Goal: Transaction & Acquisition: Purchase product/service

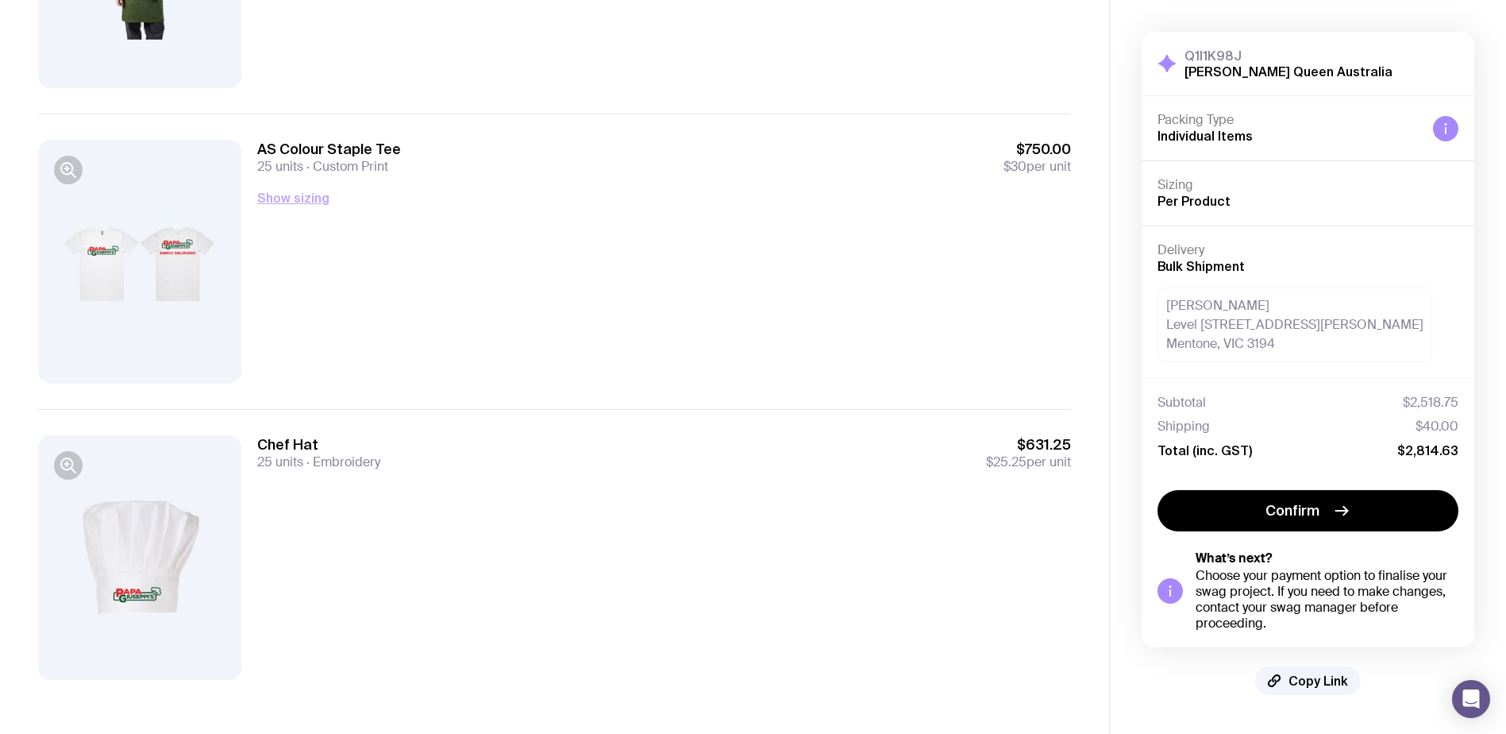
scroll to position [345, 0]
click at [299, 188] on button "Show sizing" at bounding box center [293, 194] width 72 height 19
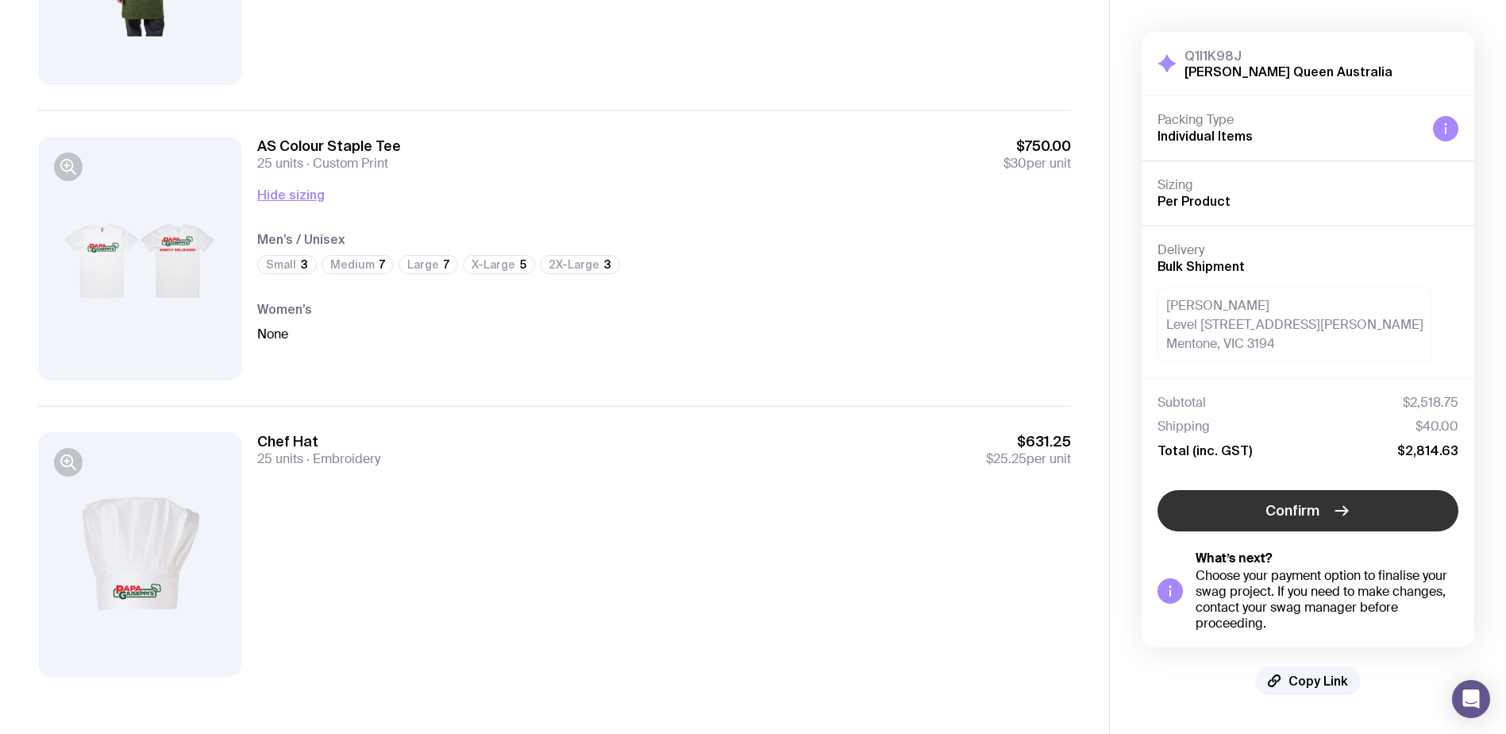
click at [1326, 519] on button "Confirm" at bounding box center [1308, 510] width 301 height 41
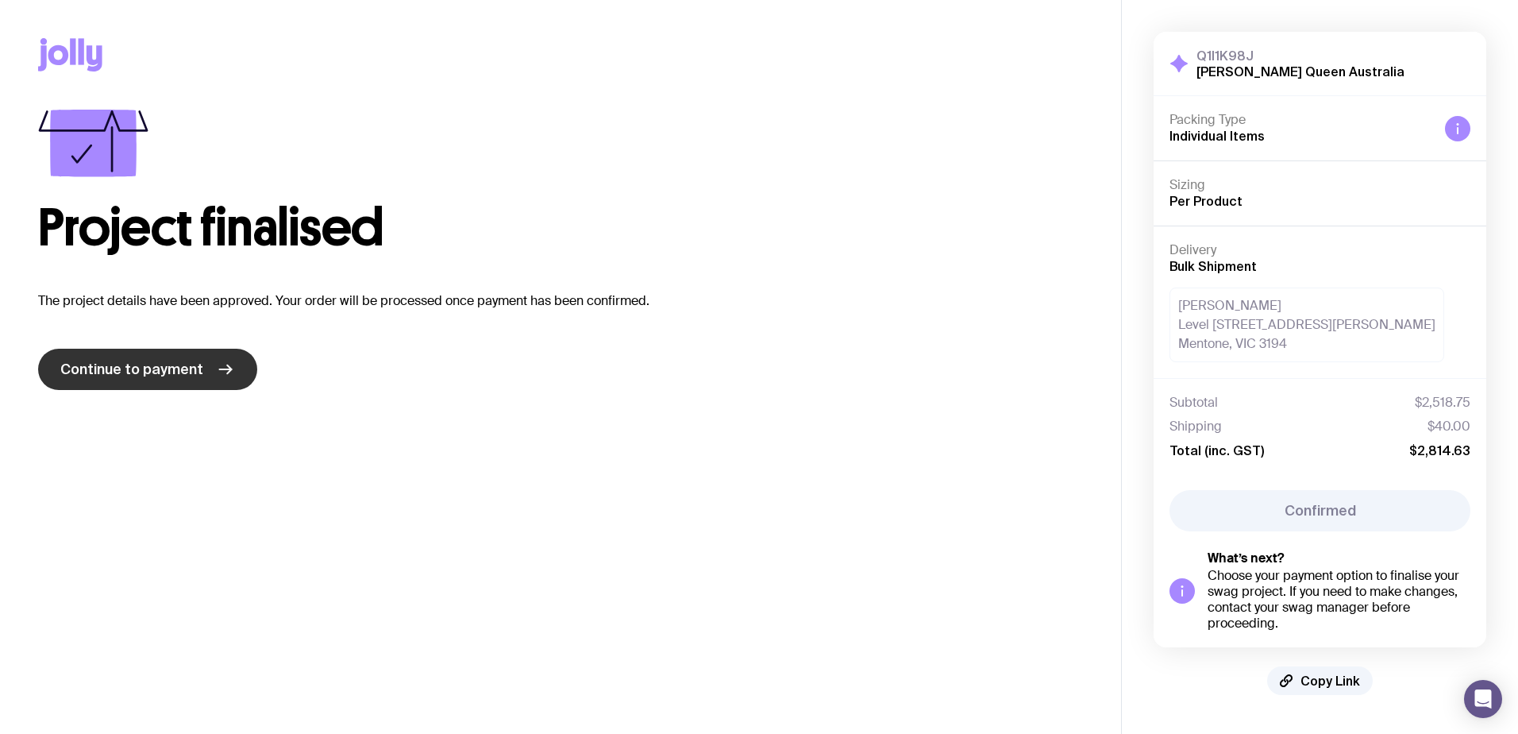
click at [164, 368] on span "Continue to payment" at bounding box center [131, 369] width 143 height 19
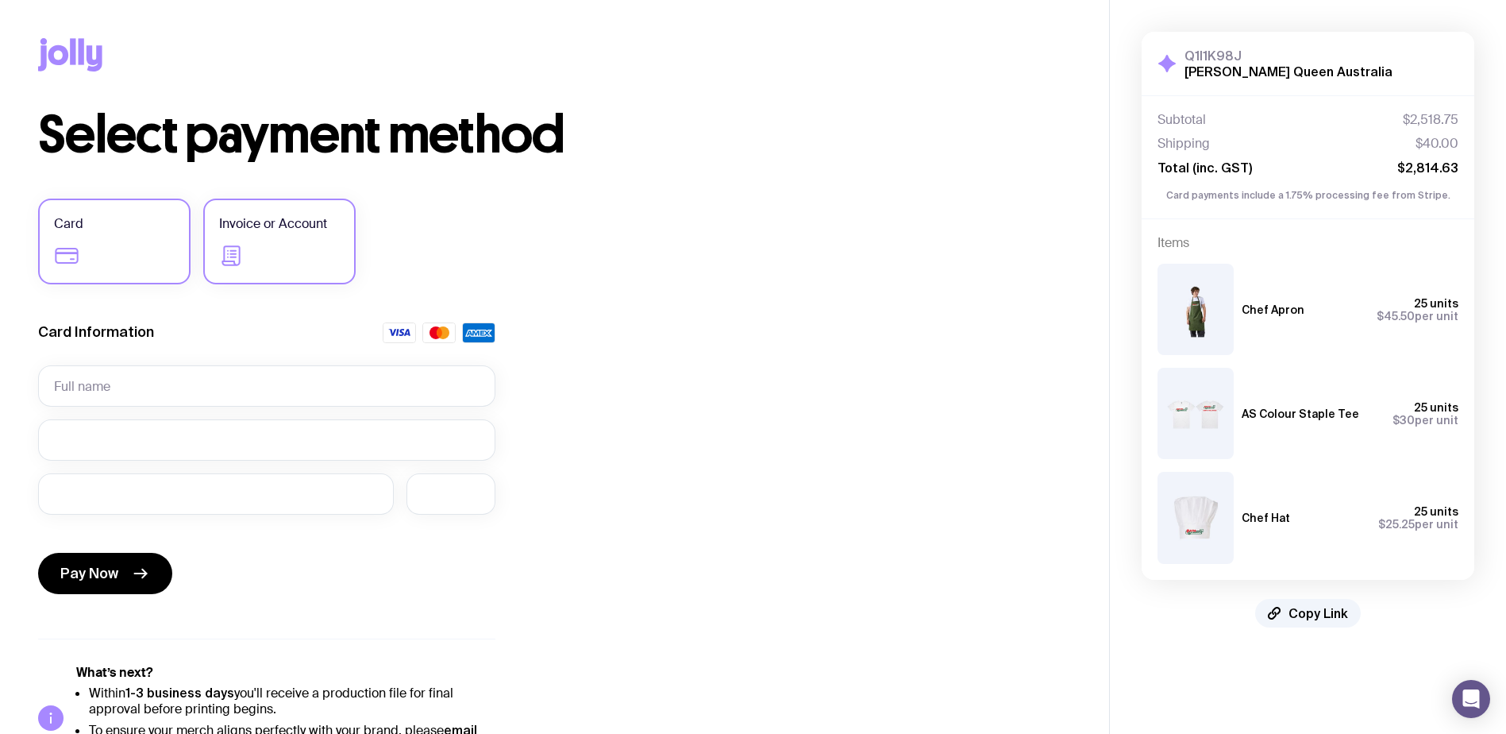
click at [334, 245] on label "Invoice or Account" at bounding box center [279, 241] width 152 height 86
click at [0, 0] on input "Invoice or Account" at bounding box center [0, 0] width 0 height 0
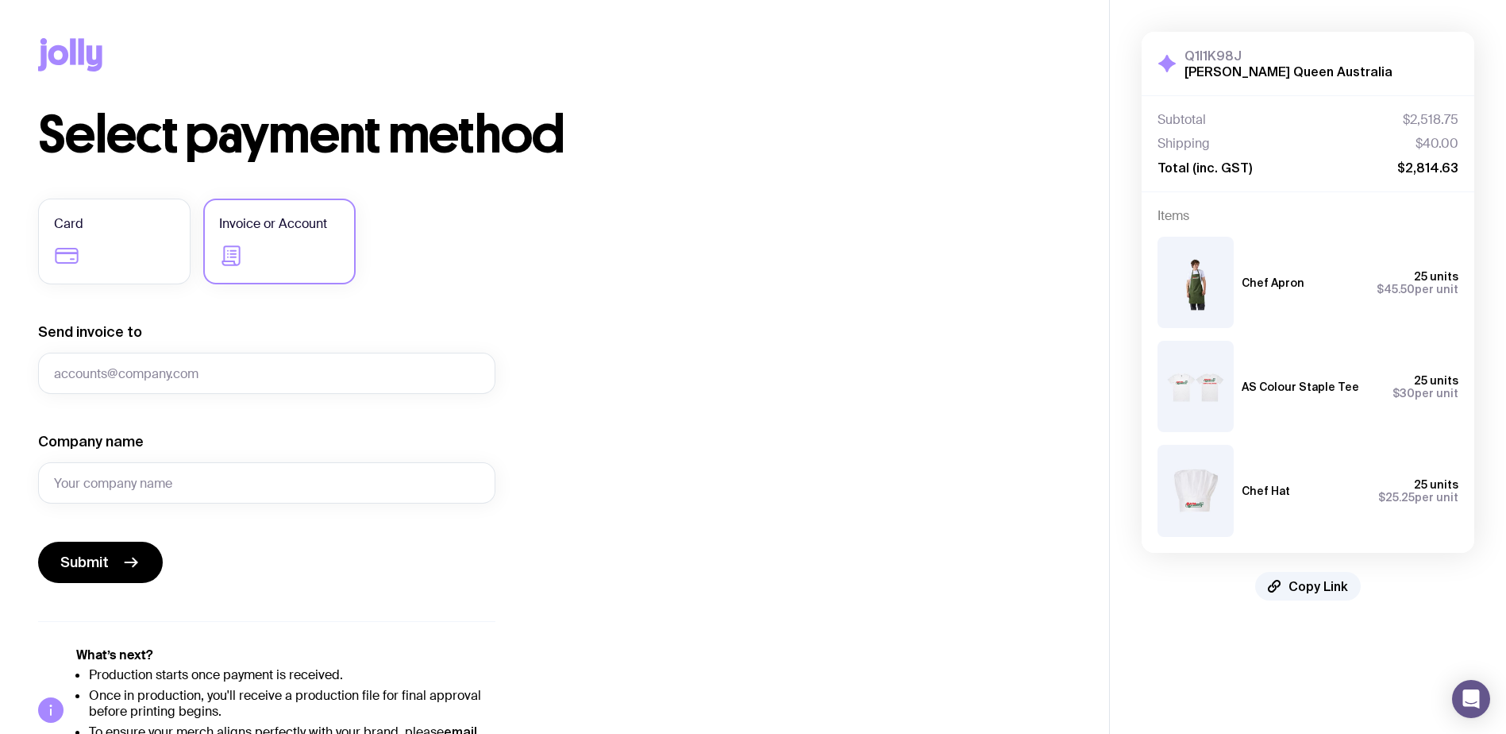
click at [549, 266] on div "Select payment method Card Invoice or Account Send invoice to Company name Subm…" at bounding box center [554, 441] width 1033 height 663
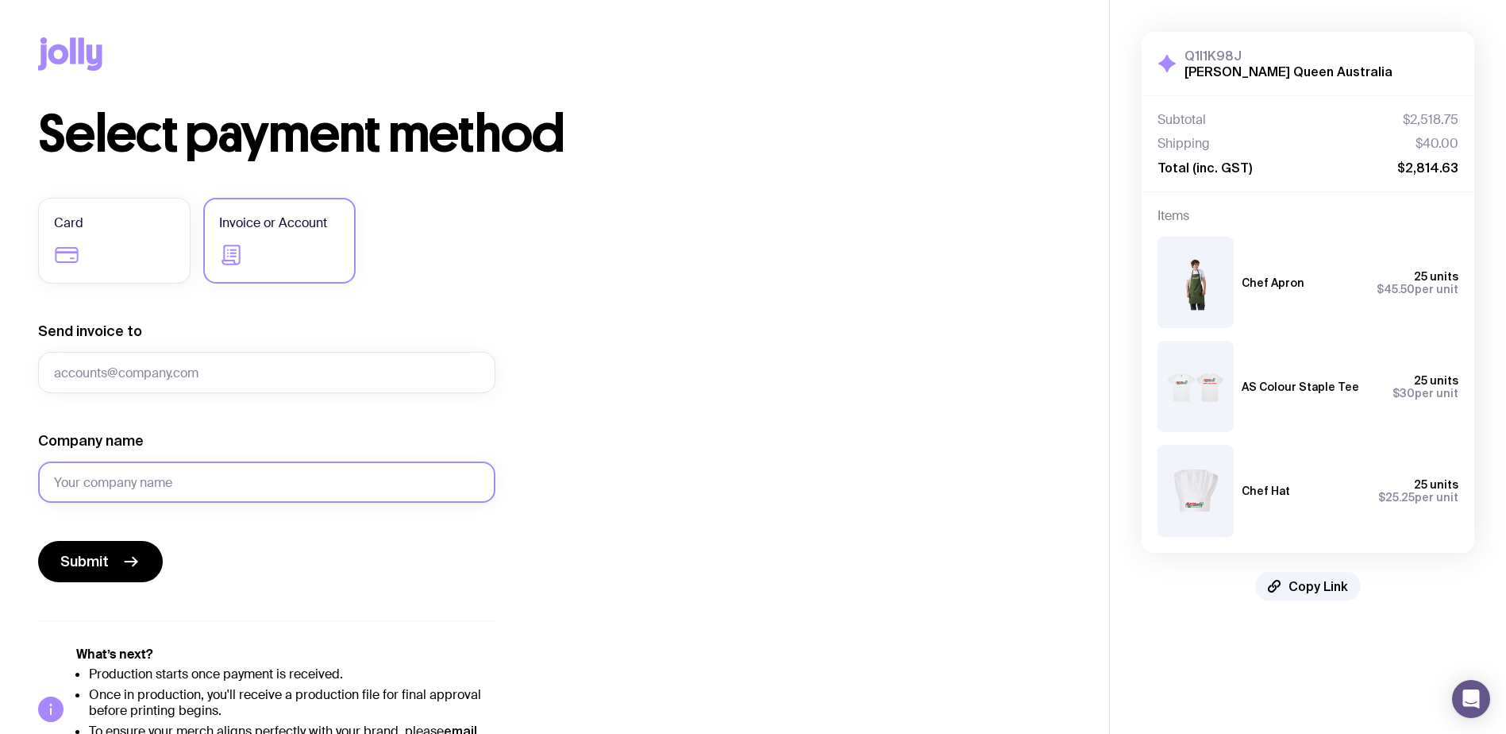
scroll to position [55, 0]
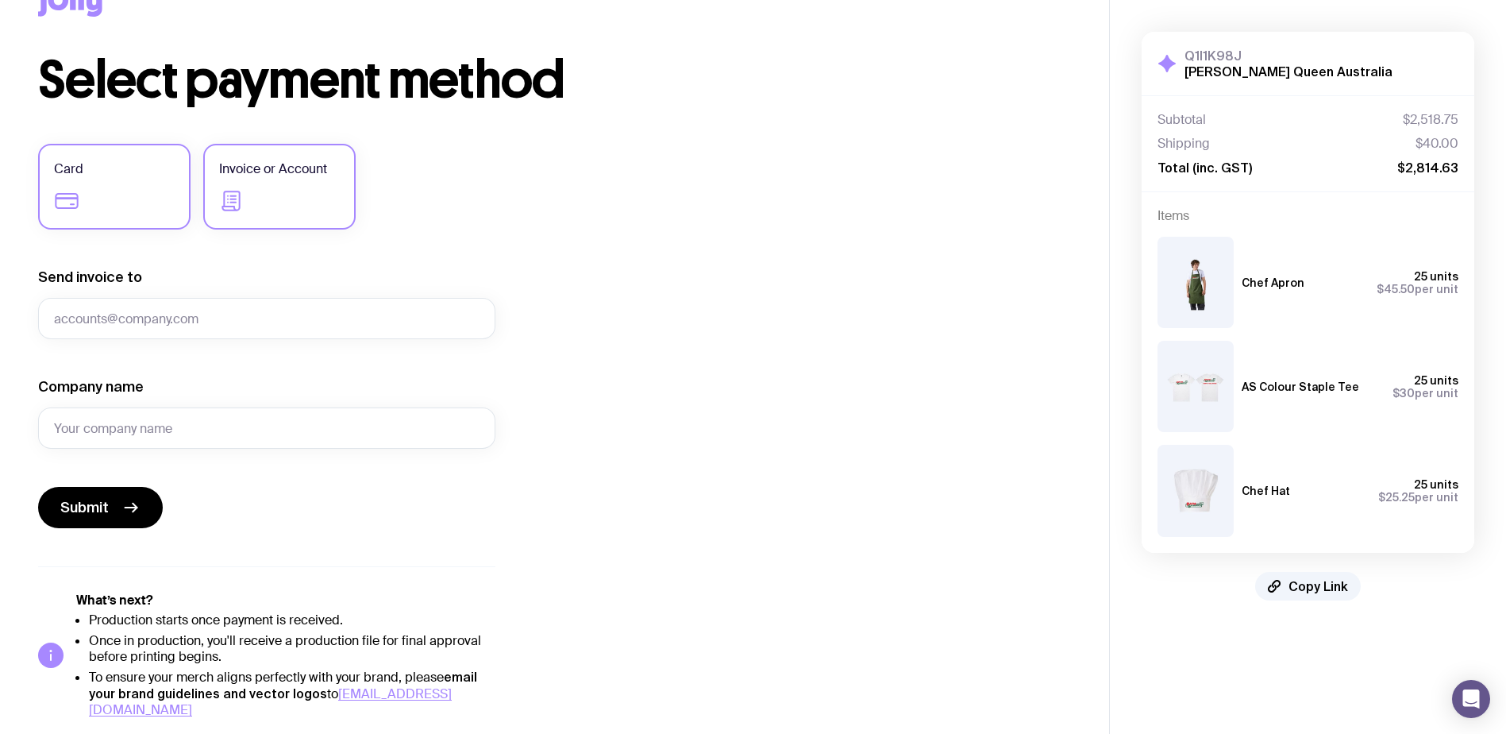
click at [156, 184] on label "Card" at bounding box center [114, 187] width 152 height 86
click at [0, 0] on input "Card" at bounding box center [0, 0] width 0 height 0
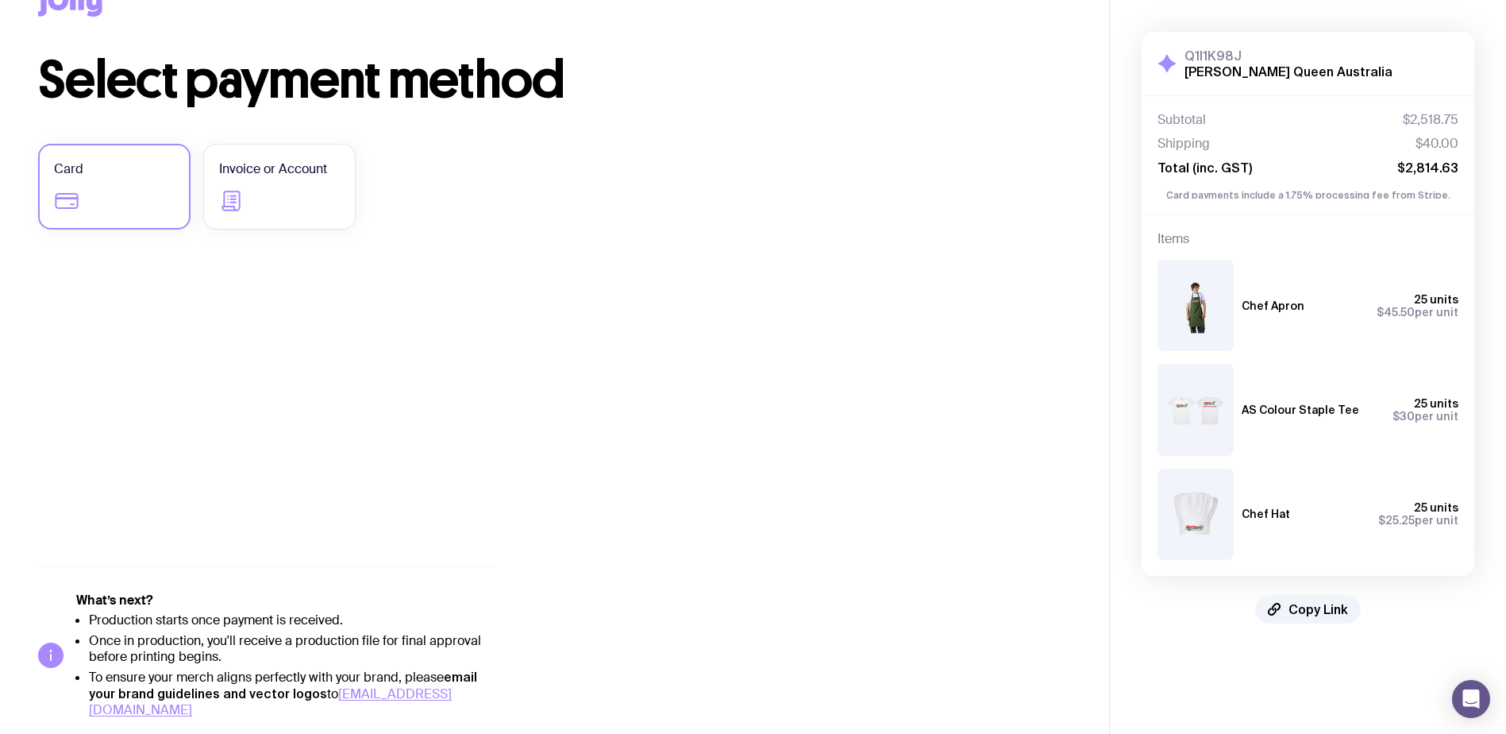
scroll to position [0, 0]
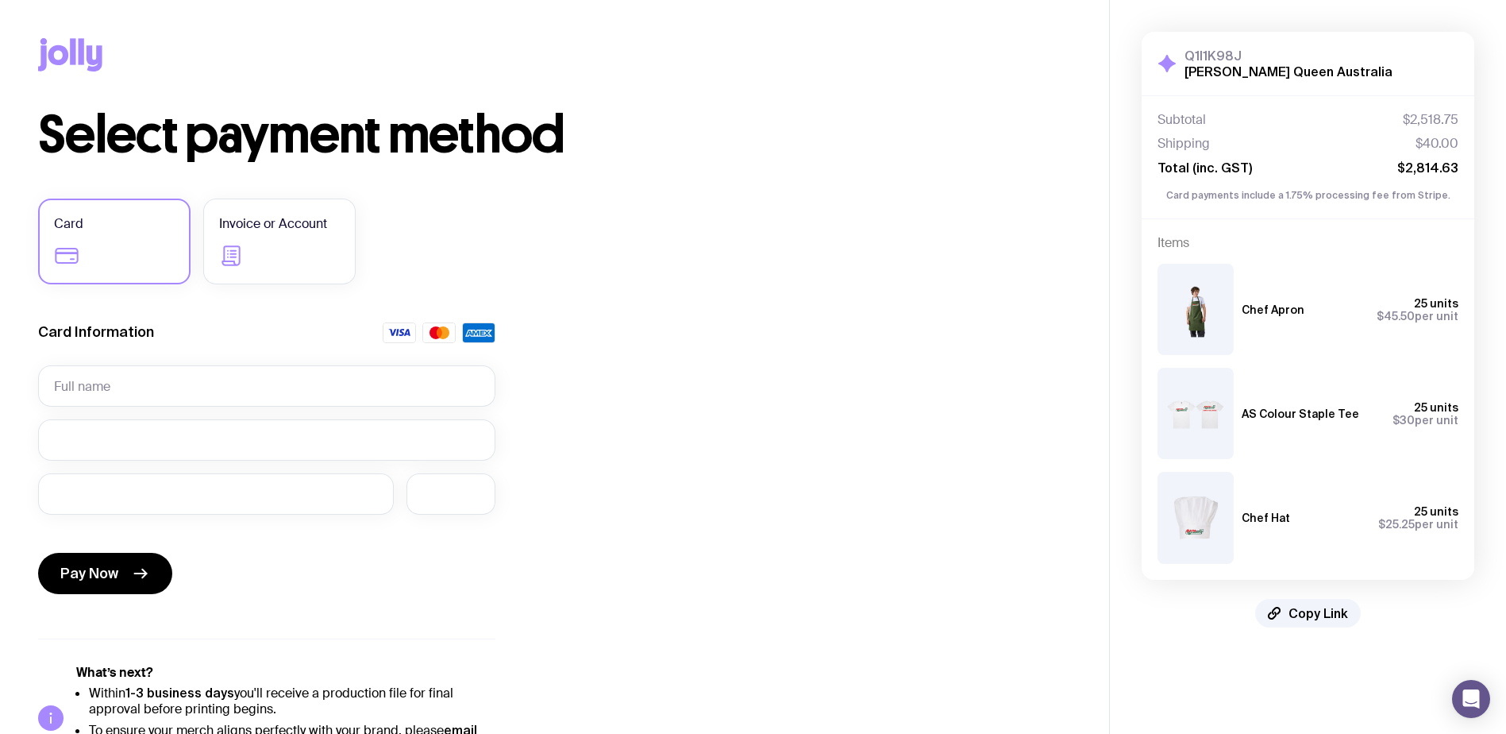
click at [762, 262] on div "Select payment method Card Invoice or Account Card Information Pay Now What’s n…" at bounding box center [554, 440] width 1033 height 661
click at [283, 225] on span "Invoice or Account" at bounding box center [273, 223] width 108 height 19
click at [0, 0] on input "Invoice or Account" at bounding box center [0, 0] width 0 height 0
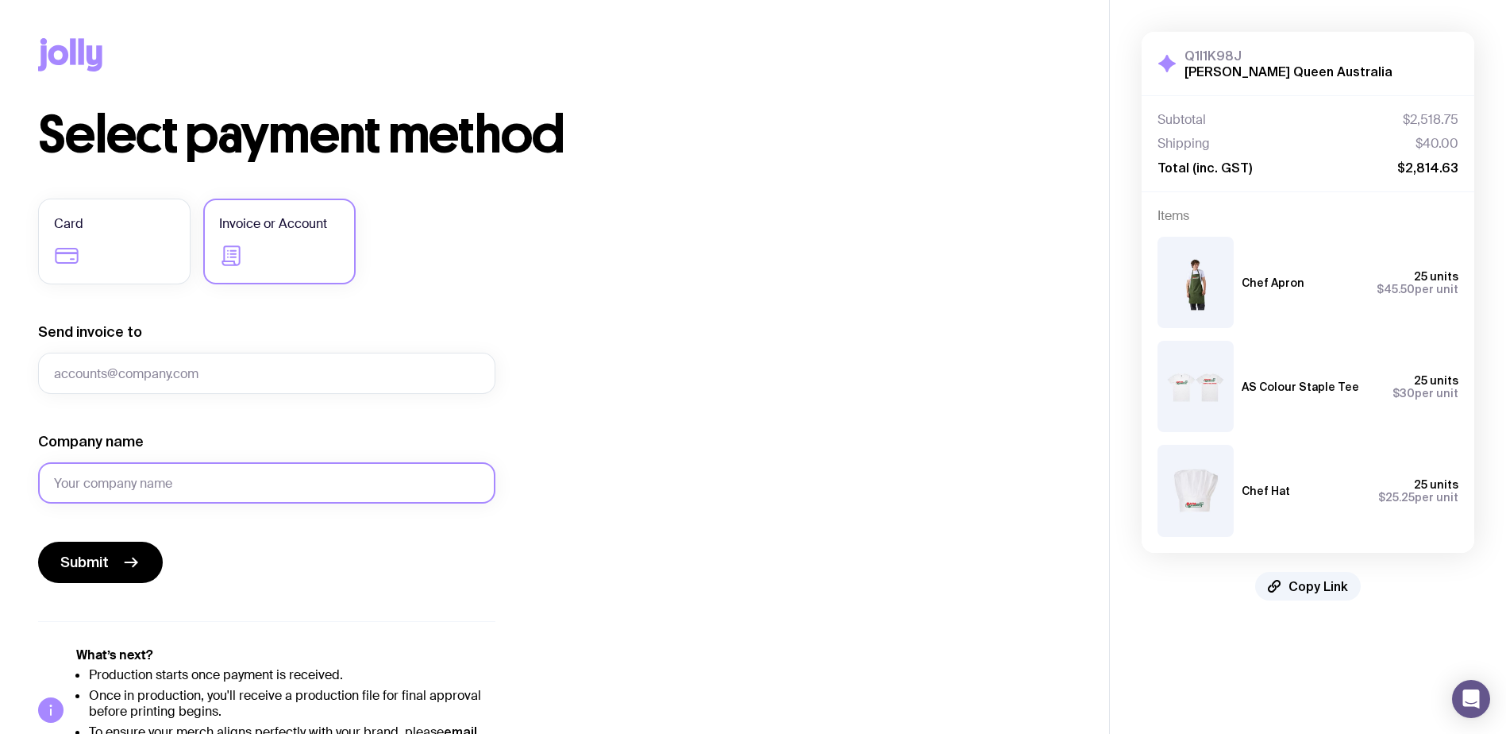
scroll to position [55, 0]
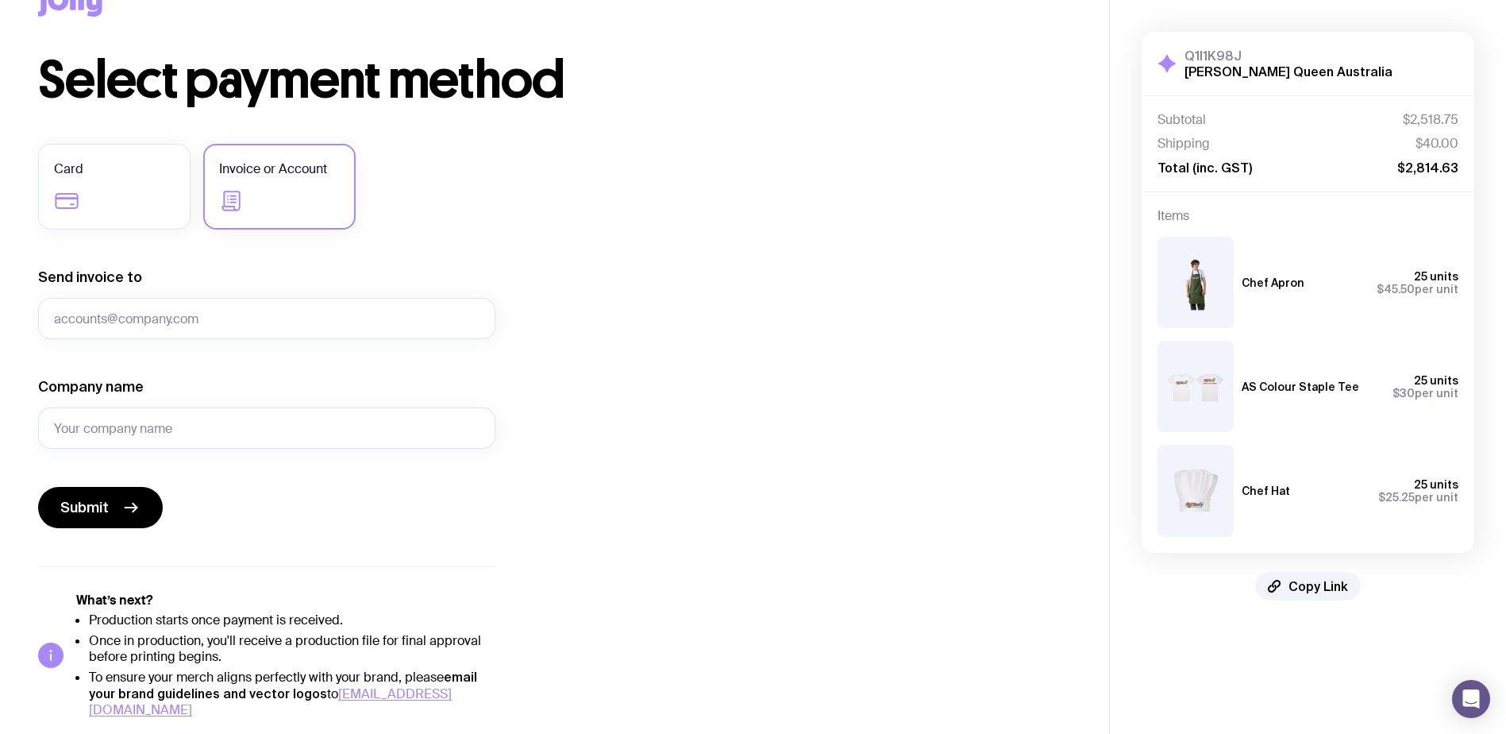
click at [732, 167] on div "Select payment method Card Invoice or Account Send invoice to Company name Subm…" at bounding box center [554, 386] width 1033 height 663
click at [617, 225] on div "Select payment method Card Invoice or Account Send invoice to Company name Subm…" at bounding box center [554, 386] width 1033 height 663
click at [137, 202] on label "Card" at bounding box center [114, 187] width 152 height 86
click at [0, 0] on input "Card" at bounding box center [0, 0] width 0 height 0
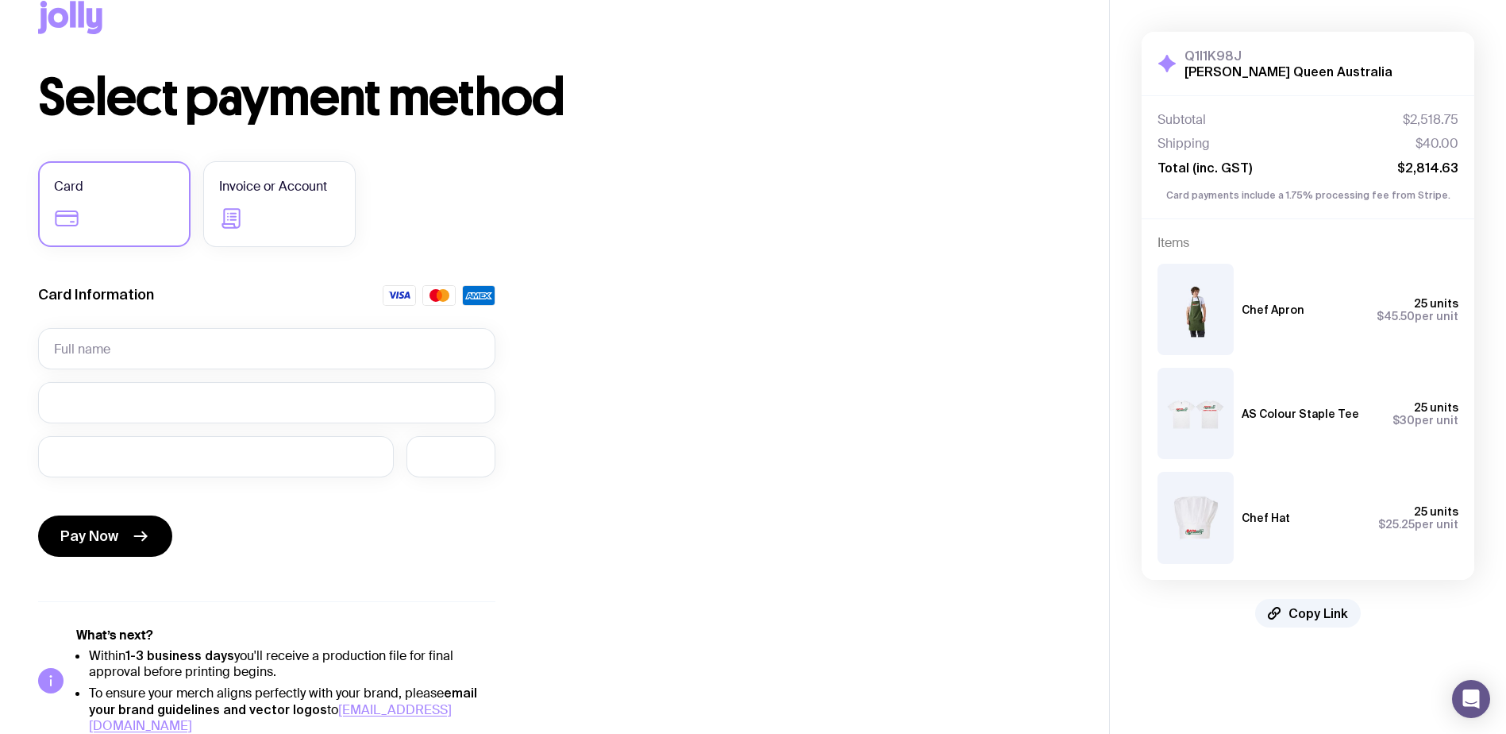
scroll to position [53, 0]
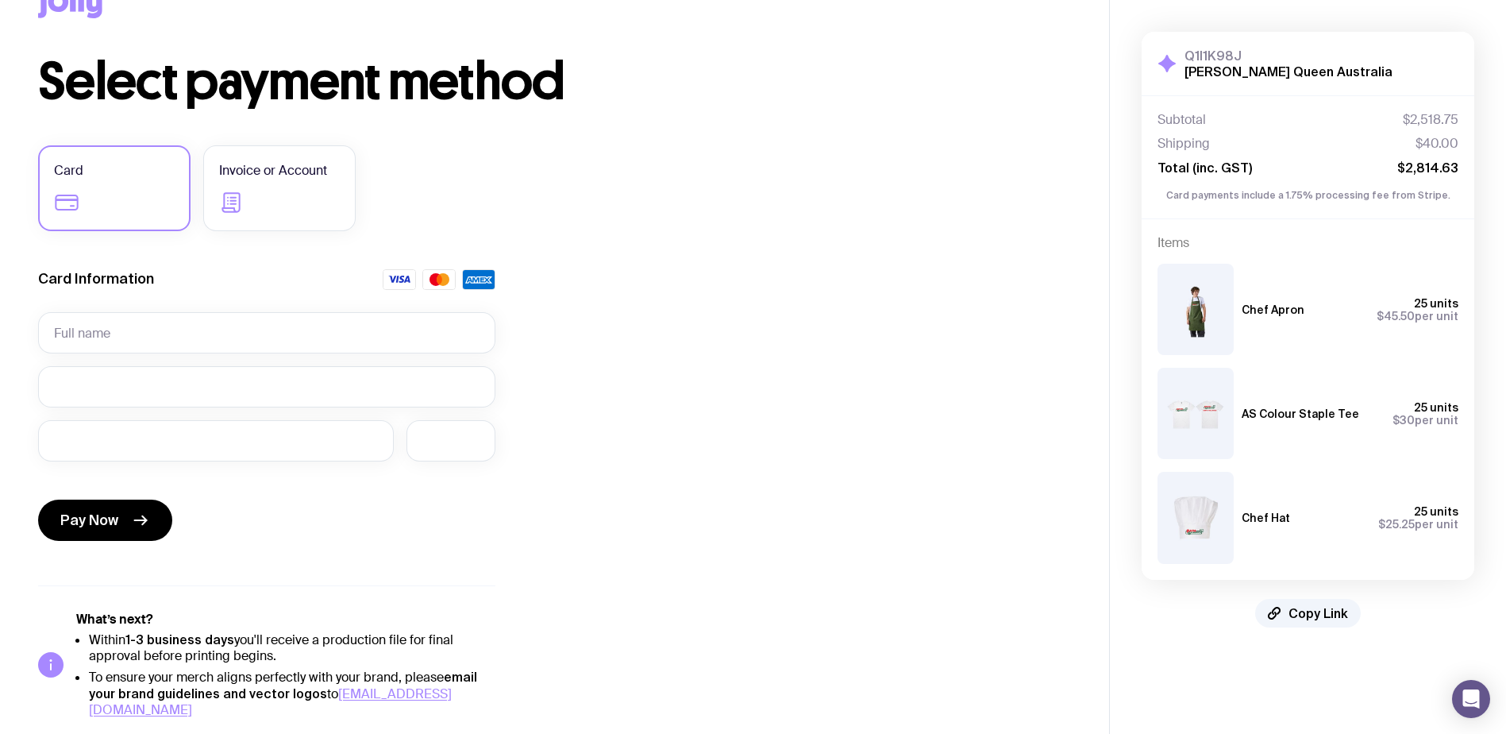
drag, startPoint x: 274, startPoint y: 659, endPoint x: 50, endPoint y: 619, distance: 227.4
click at [50, 619] on div "What’s next? Within 1-3 business days you'll receive a production file for fina…" at bounding box center [266, 664] width 457 height 106
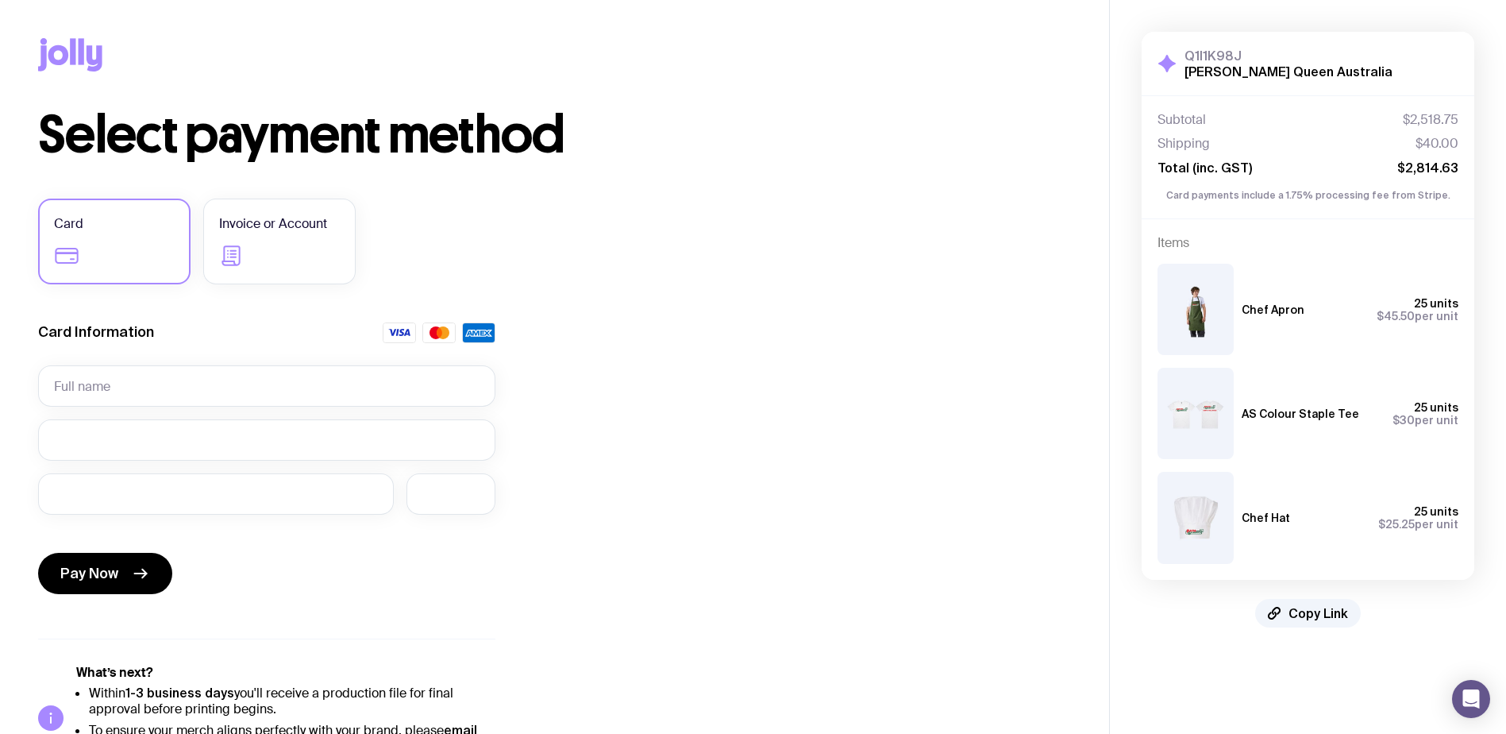
click at [613, 187] on div "Select payment method Card Invoice or Account Card Information Pay Now What’s n…" at bounding box center [554, 440] width 1033 height 661
click at [257, 246] on label "Invoice or Account" at bounding box center [279, 241] width 152 height 86
click at [0, 0] on input "Invoice or Account" at bounding box center [0, 0] width 0 height 0
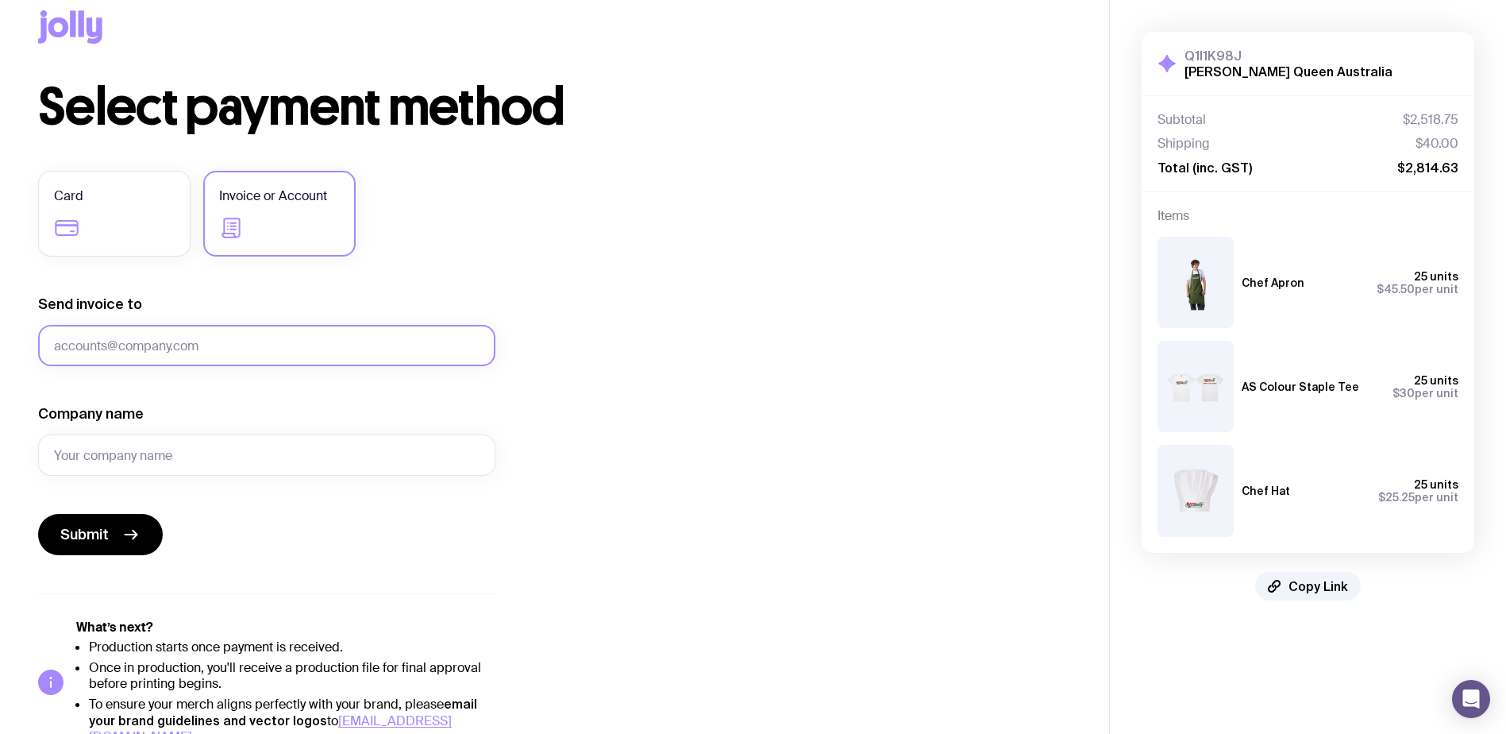
scroll to position [55, 0]
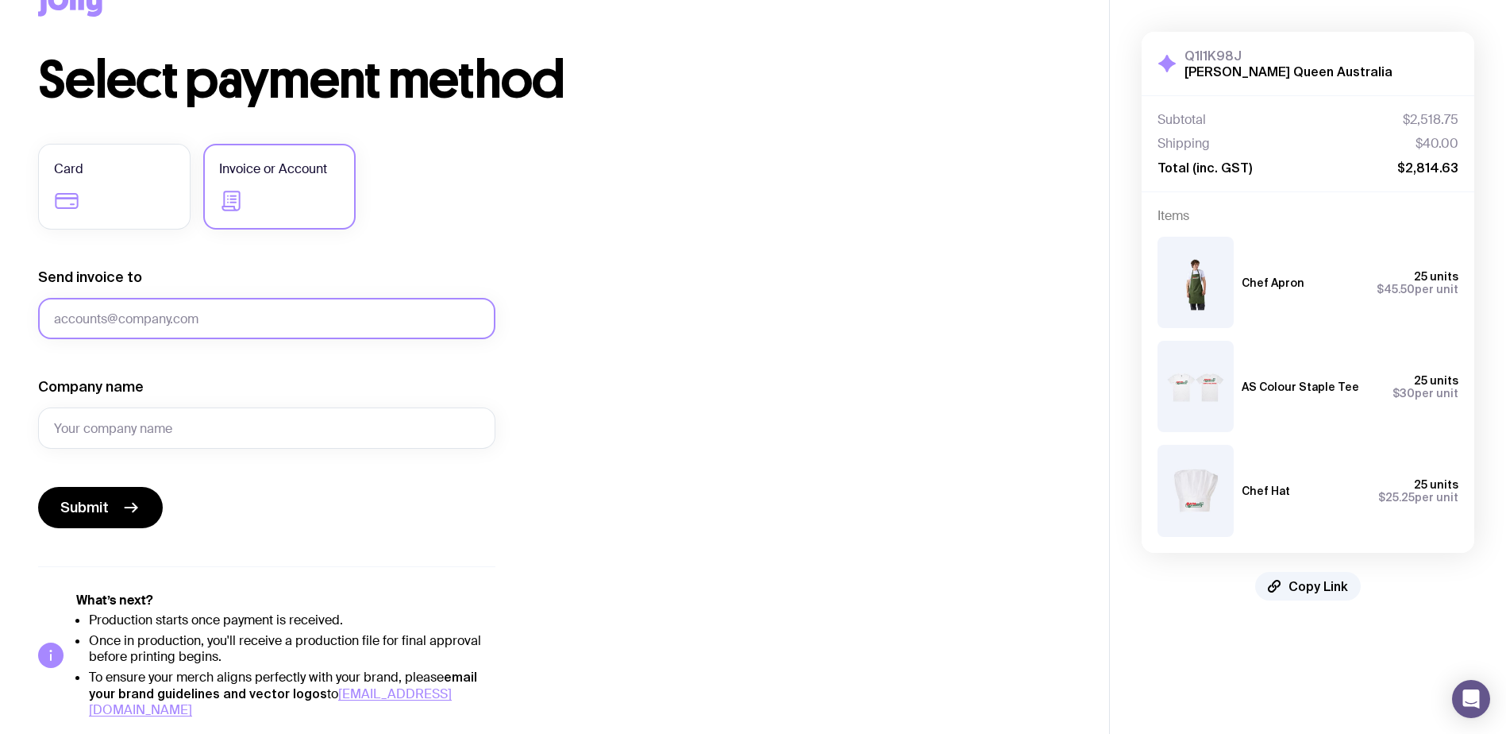
click at [198, 309] on input "Send invoice to" at bounding box center [266, 318] width 457 height 41
type input "[PERSON_NAME][EMAIL_ADDRESS][PERSON_NAME][DOMAIN_NAME]"
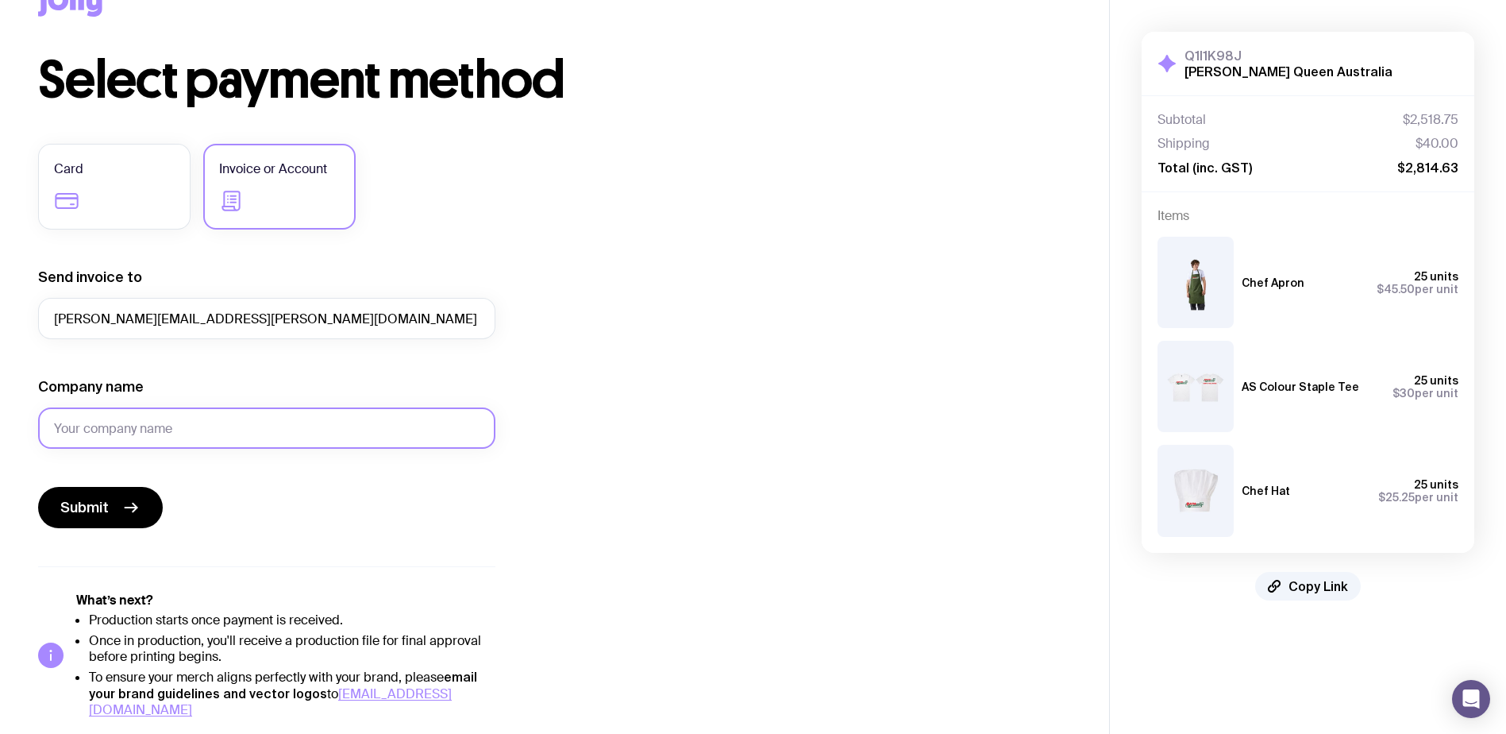
click at [160, 429] on input "Company name" at bounding box center [266, 427] width 457 height 41
type input "[PERSON_NAME] Queen Australia Pty Ltd"
click at [132, 510] on icon "submit" at bounding box center [130, 507] width 19 height 19
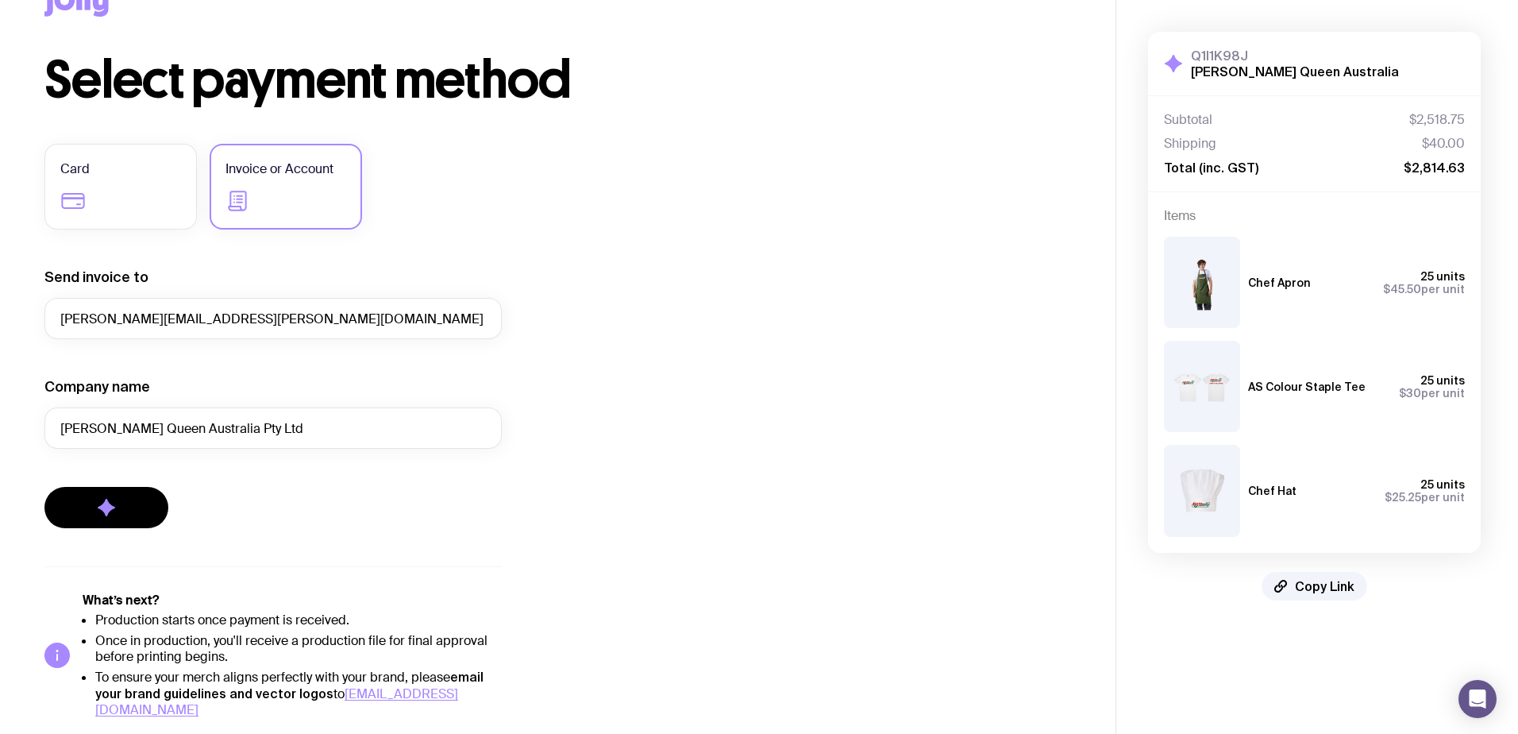
scroll to position [0, 0]
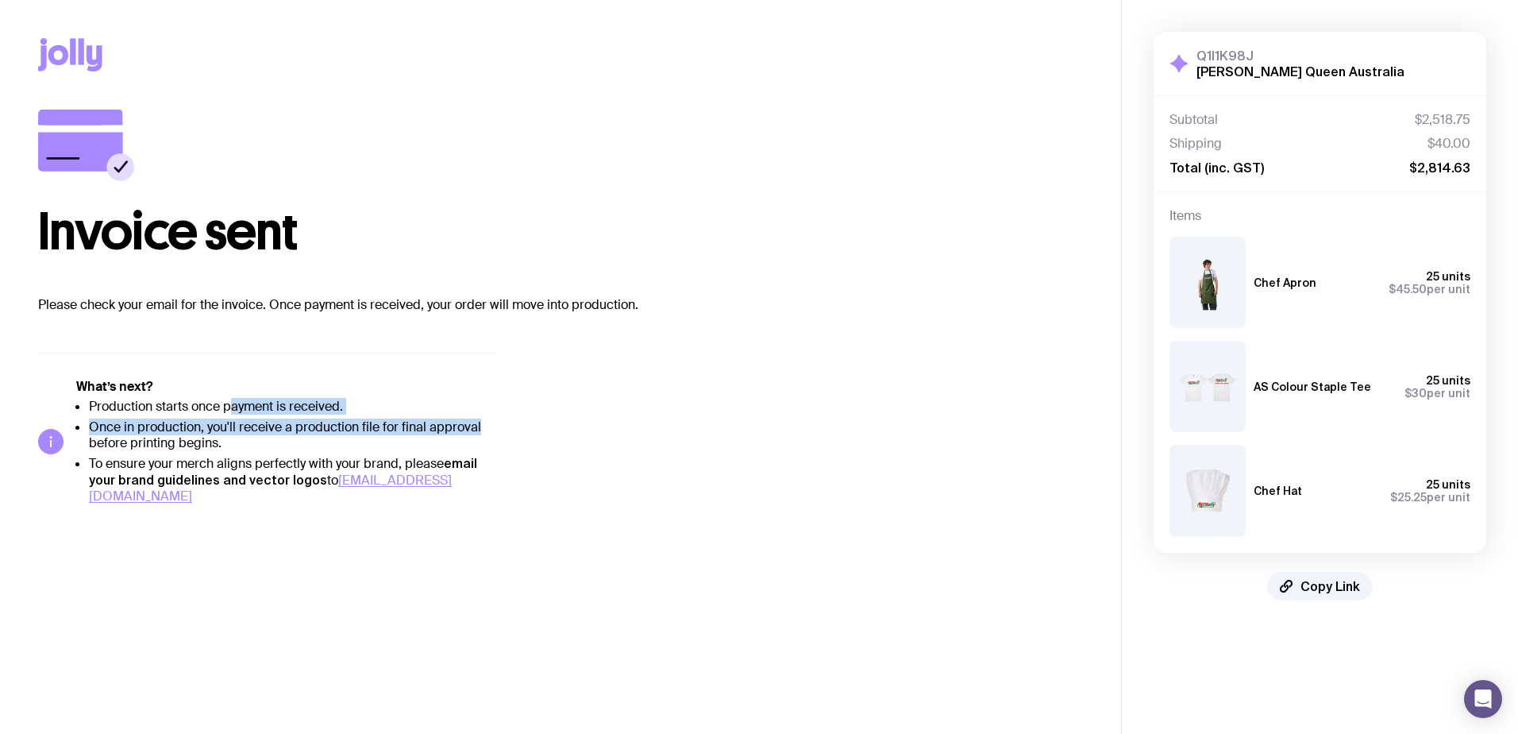
drag, startPoint x: 491, startPoint y: 430, endPoint x: 229, endPoint y: 404, distance: 262.4
click at [229, 404] on ul "Production starts once payment is received. Once in production, you'll receive …" at bounding box center [285, 452] width 419 height 106
drag, startPoint x: 229, startPoint y: 404, endPoint x: 198, endPoint y: 432, distance: 42.2
click at [201, 432] on li "Once in production, you'll receive a production file for final approval before …" at bounding box center [292, 435] width 407 height 32
